Goal: Navigation & Orientation: Find specific page/section

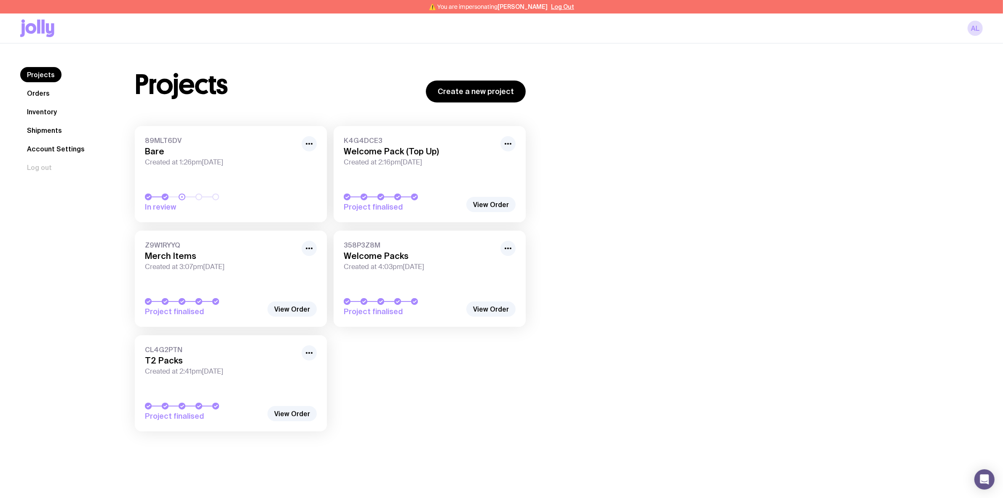
click at [41, 99] on link "Orders" at bounding box center [38, 93] width 36 height 15
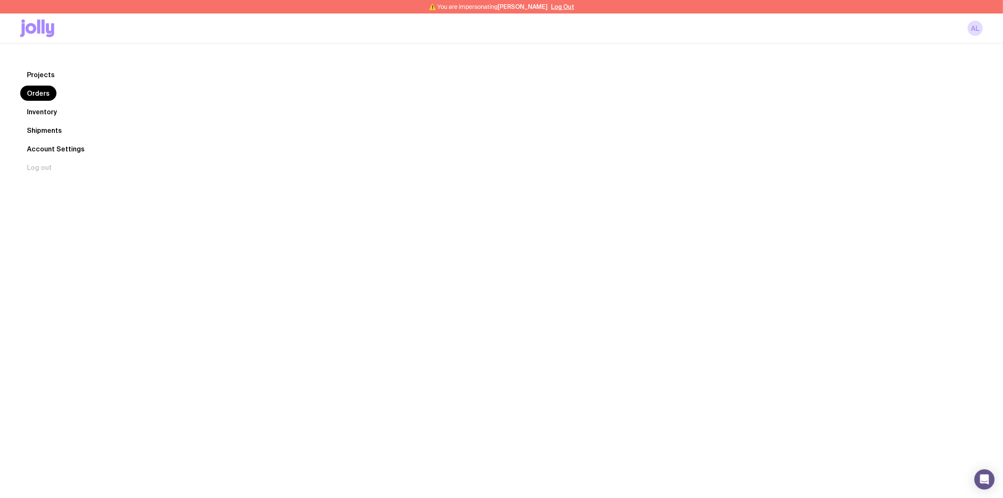
click at [47, 113] on link "Inventory" at bounding box center [41, 111] width 43 height 15
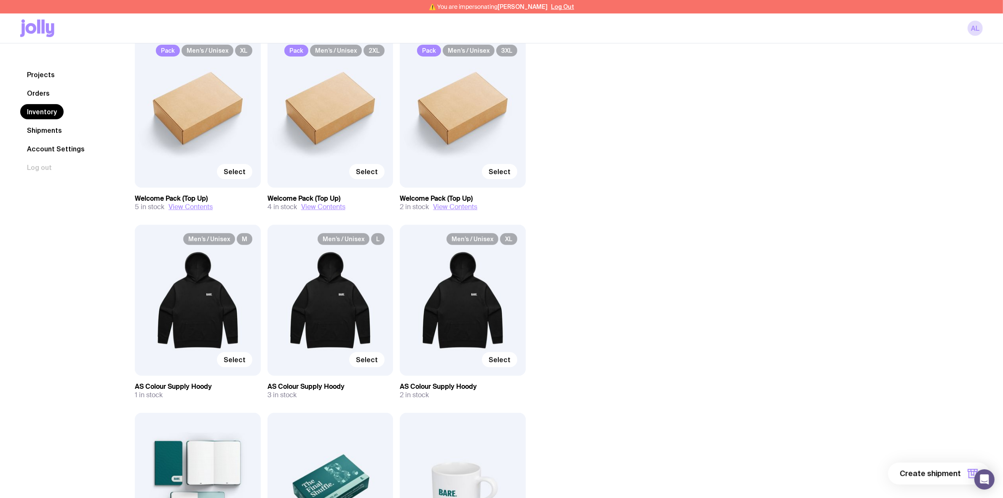
scroll to position [421, 0]
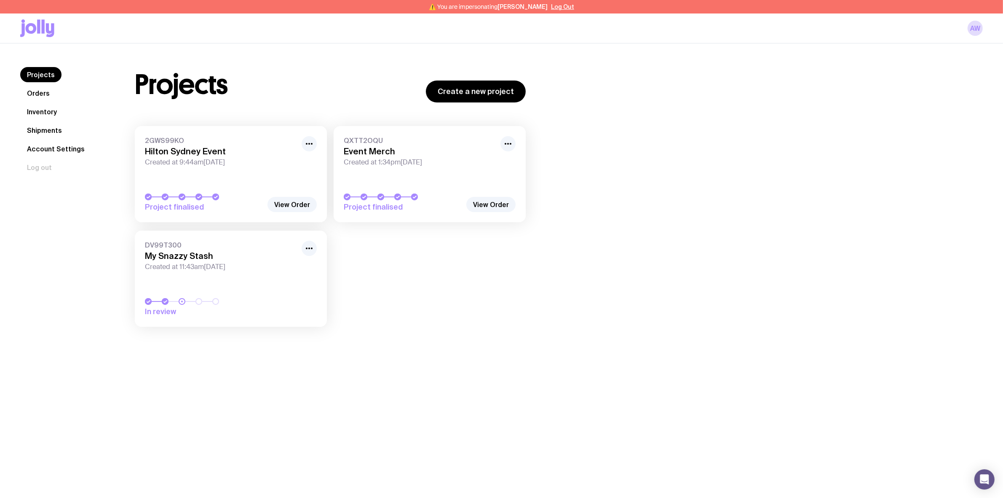
click at [47, 108] on link "Inventory" at bounding box center [41, 111] width 43 height 15
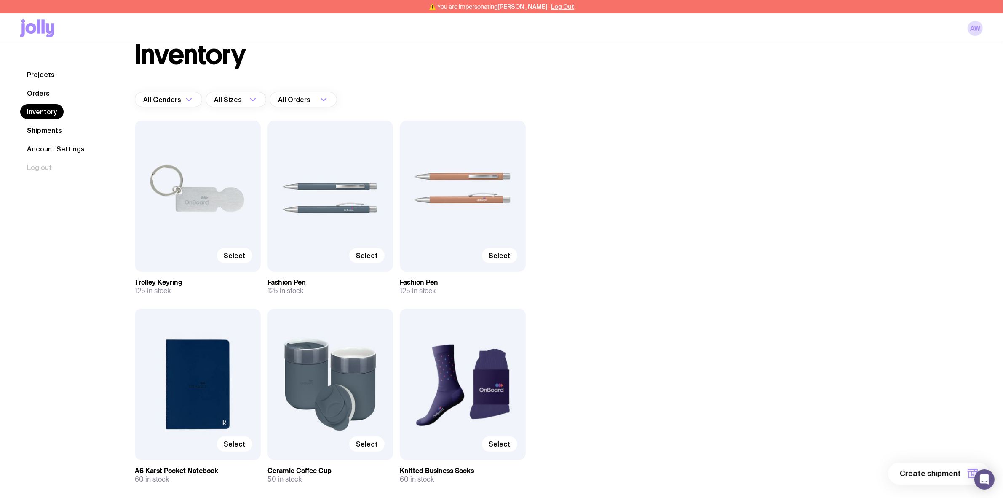
scroll to position [68, 0]
